Goal: Task Accomplishment & Management: Manage account settings

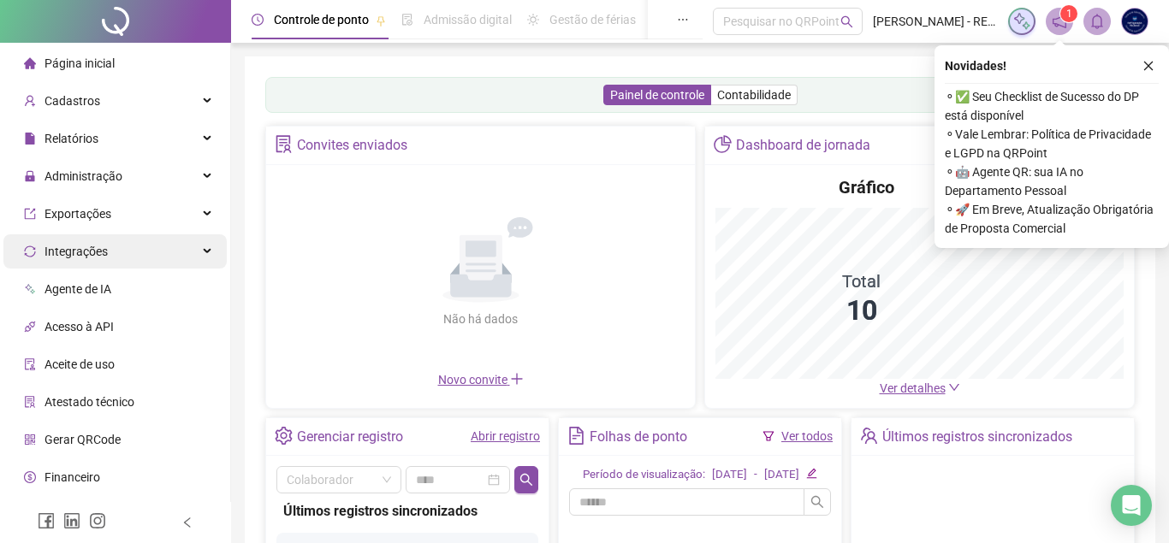
click at [189, 255] on div "Integrações" at bounding box center [114, 251] width 223 height 34
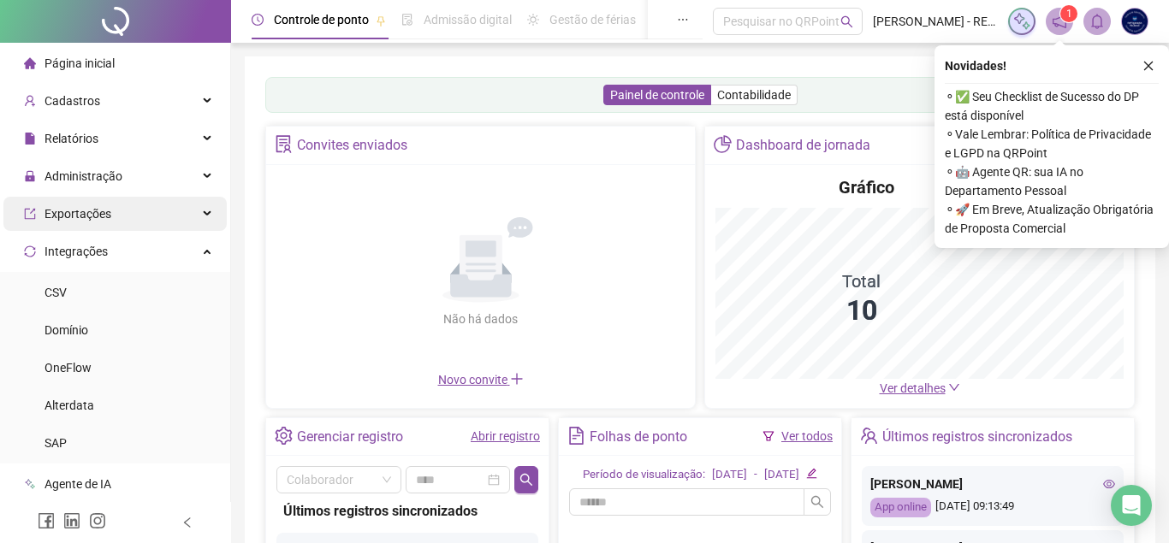
click at [185, 226] on div "Exportações" at bounding box center [114, 214] width 223 height 34
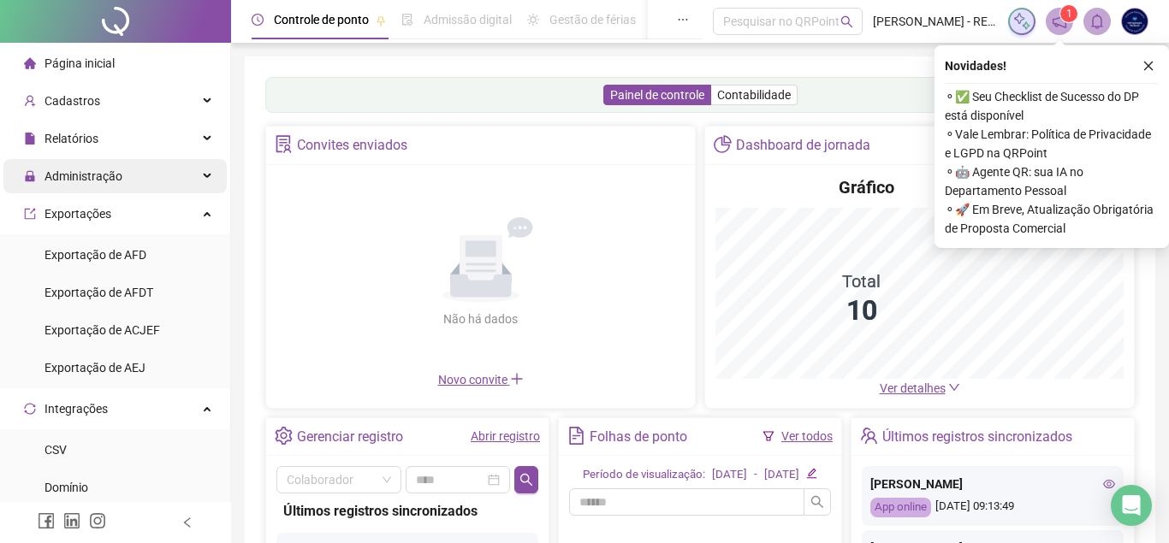
click at [168, 183] on div "Administração" at bounding box center [114, 176] width 223 height 34
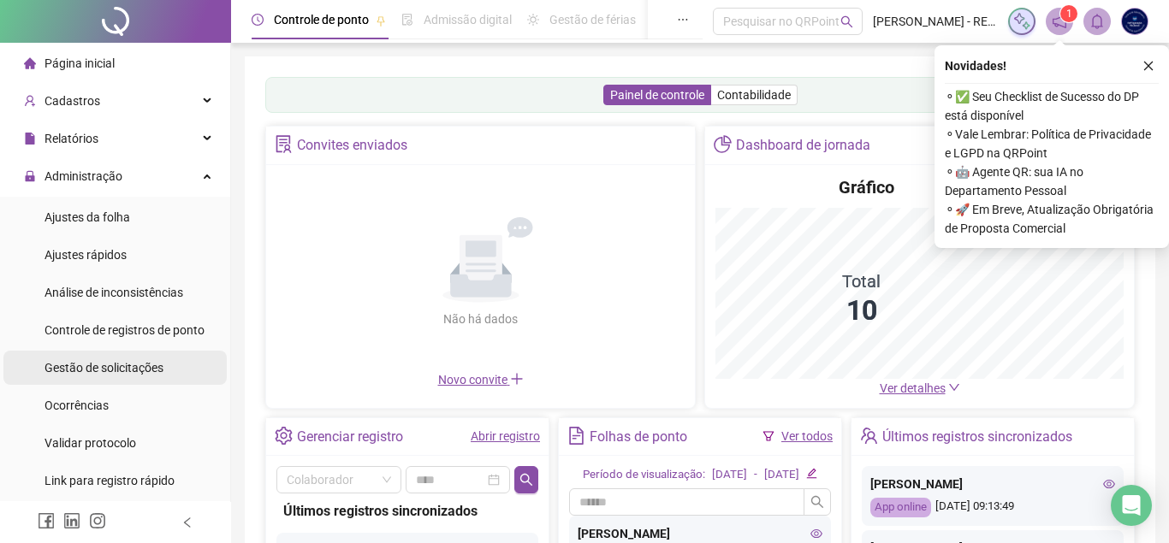
click at [165, 373] on li "Gestão de solicitações" at bounding box center [114, 368] width 223 height 34
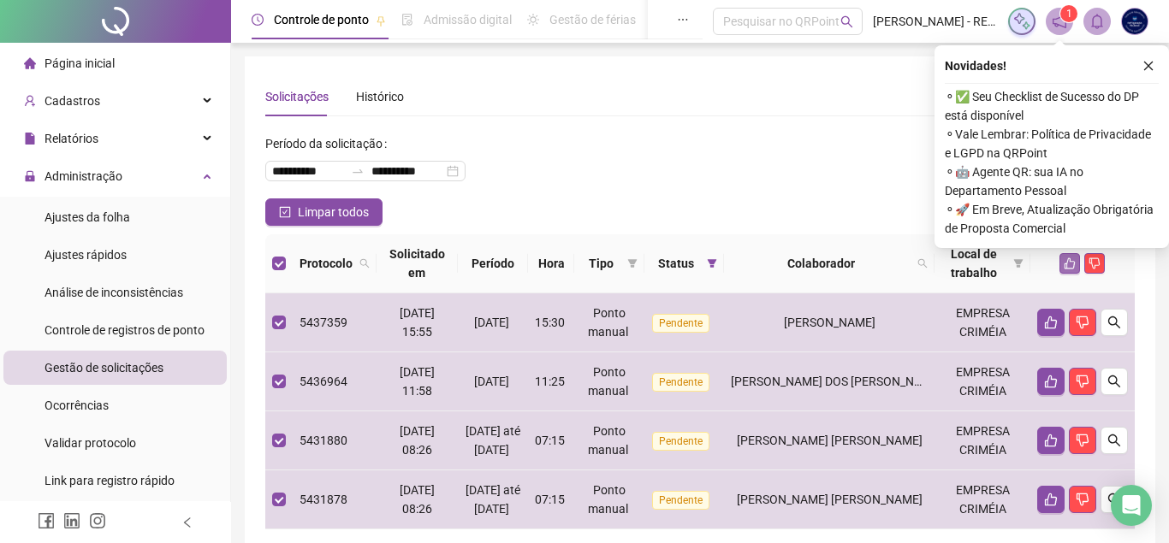
click at [1060, 262] on button "button" at bounding box center [1069, 263] width 21 height 21
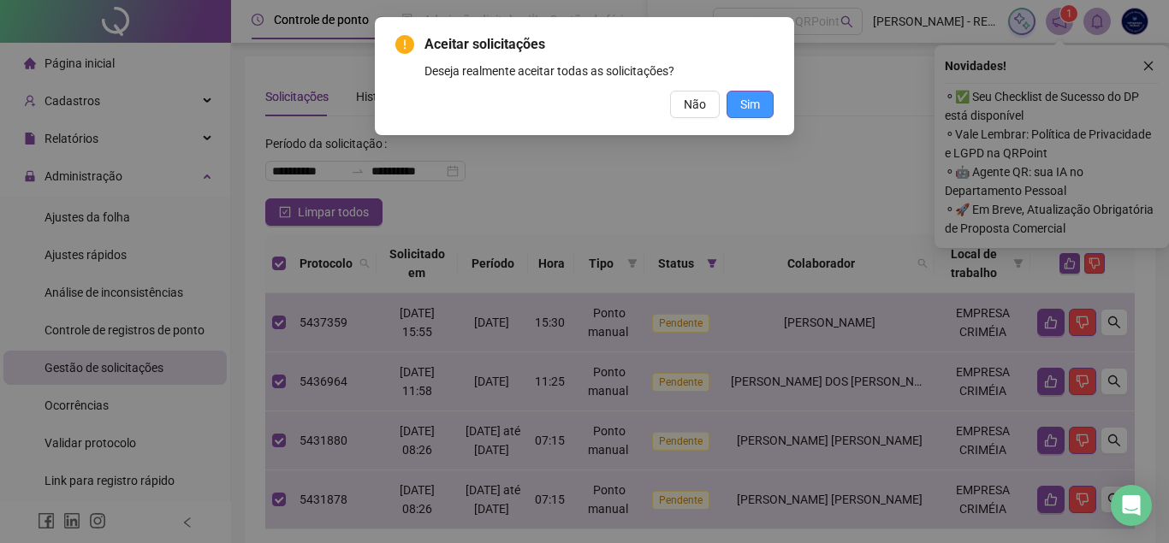
click at [742, 105] on span "Sim" at bounding box center [750, 104] width 20 height 19
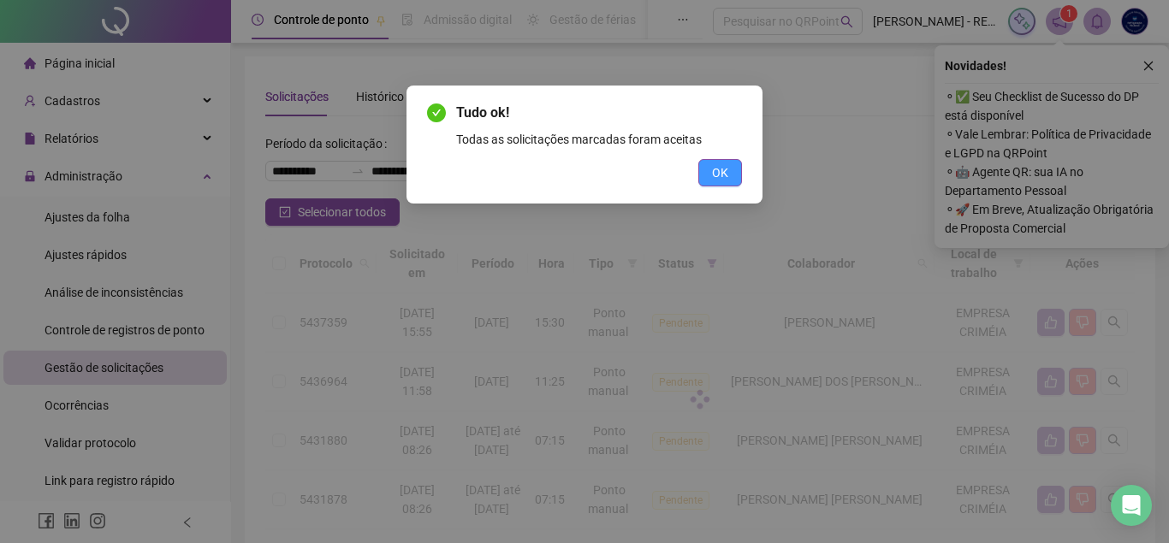
click at [718, 170] on span "OK" at bounding box center [720, 172] width 16 height 19
